Goal: Task Accomplishment & Management: Manage account settings

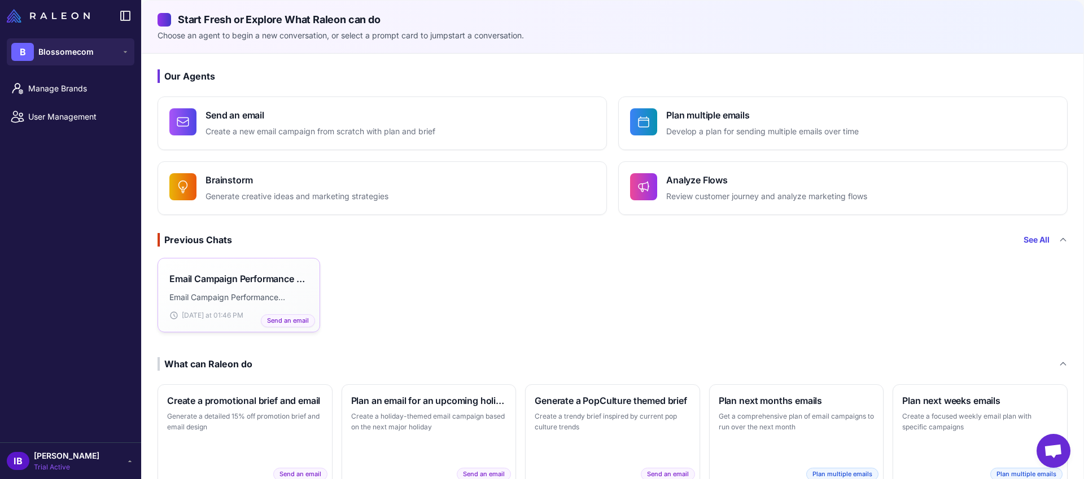
click at [209, 277] on h3 "Email Campaign Performance Analysis" at bounding box center [238, 279] width 139 height 14
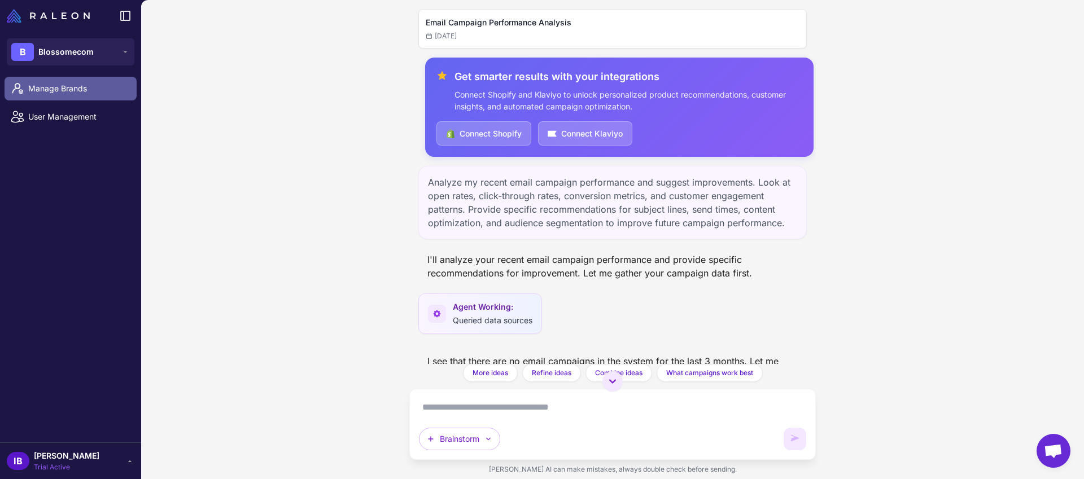
click at [63, 89] on span "Manage Brands" at bounding box center [77, 88] width 99 height 12
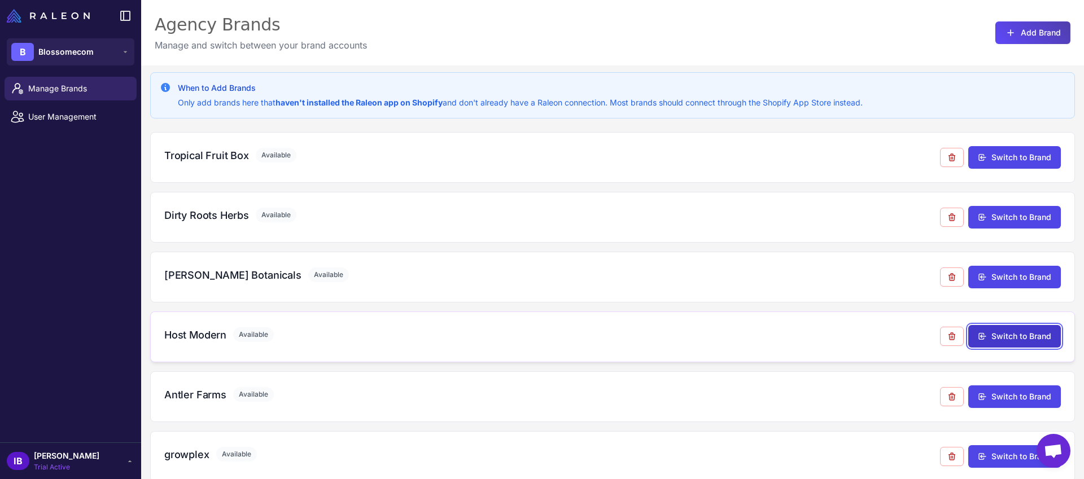
click at [1025, 337] on button "Switch to Brand" at bounding box center [1014, 336] width 93 height 23
